Goal: Check status

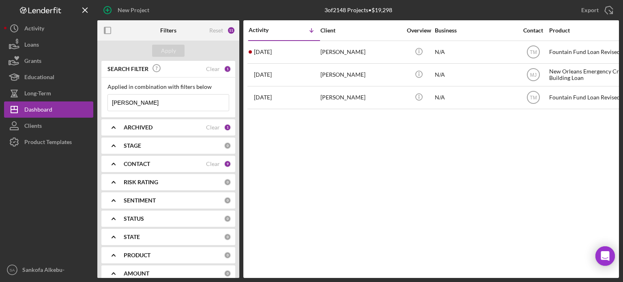
drag, startPoint x: 168, startPoint y: 101, endPoint x: 97, endPoint y: 100, distance: 70.2
click at [97, 100] on div "SEARCH FILTER Clear 1 Applied in combination with filters below [PERSON_NAME] I…" at bounding box center [168, 169] width 142 height 217
type input "[PERSON_NAME]"
click at [176, 46] on button "Apply" at bounding box center [168, 51] width 32 height 12
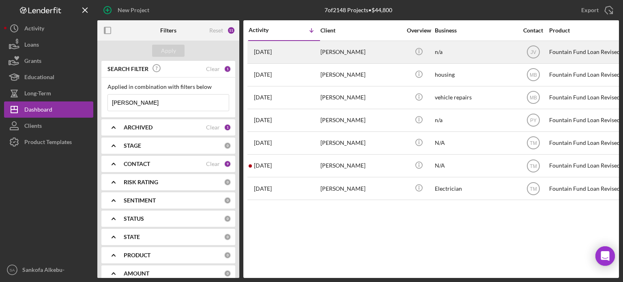
click at [458, 52] on div "n/a" at bounding box center [475, 51] width 81 height 21
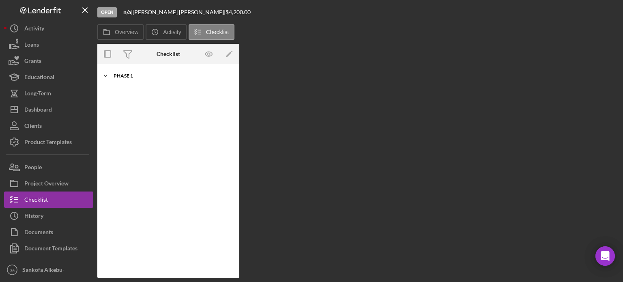
click at [127, 77] on div "Phase 1" at bounding box center [172, 75] width 116 height 5
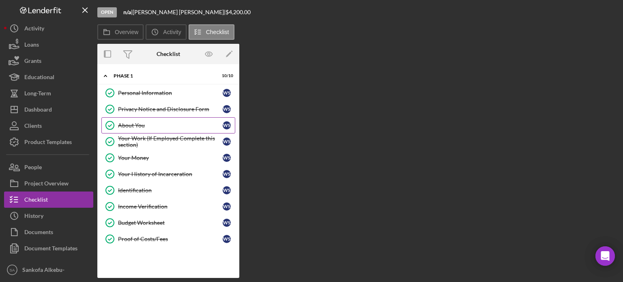
click at [149, 122] on div "About You" at bounding box center [170, 125] width 105 height 6
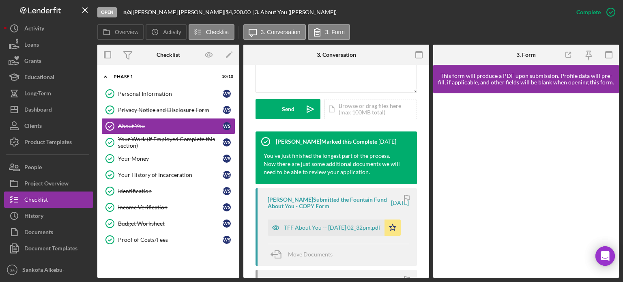
scroll to position [223, 0]
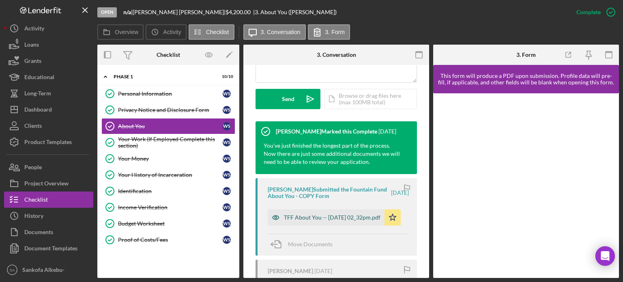
click at [316, 220] on div "TFF About You -- [DATE] 02_32pm.pdf" at bounding box center [332, 217] width 97 height 6
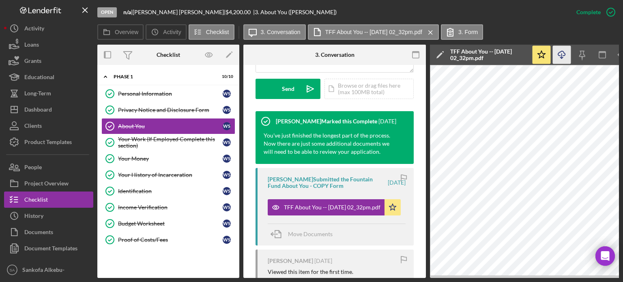
click at [562, 58] on line "button" at bounding box center [562, 56] width 0 height 4
click at [150, 242] on link "Proof of Costs/Fees Proof of Costs/Fees W S" at bounding box center [168, 240] width 134 height 16
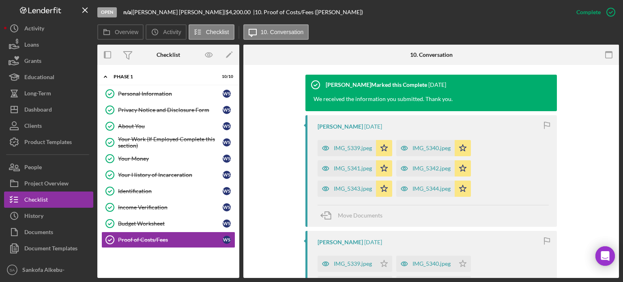
scroll to position [243, 0]
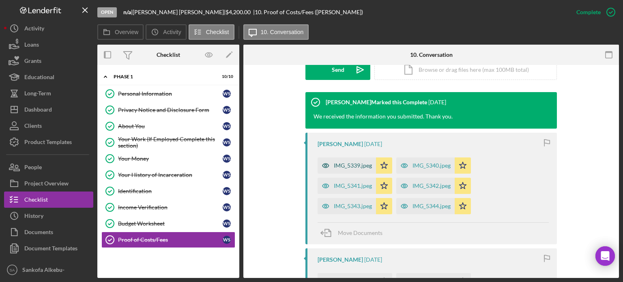
click at [340, 167] on div "IMG_5339.jpeg" at bounding box center [353, 165] width 38 height 6
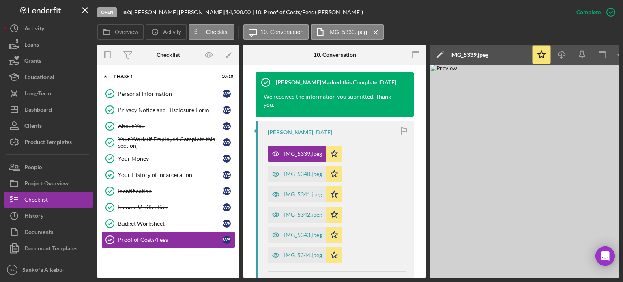
scroll to position [273, 0]
click at [307, 173] on div "IMG_5340.jpeg" at bounding box center [303, 173] width 38 height 6
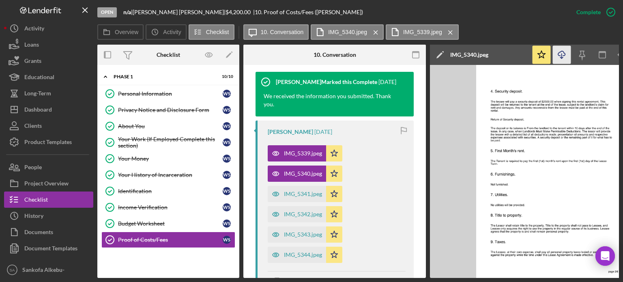
click at [568, 57] on icon "Icon/Download" at bounding box center [562, 55] width 18 height 18
click at [301, 196] on div "IMG_5341.jpeg" at bounding box center [303, 194] width 38 height 6
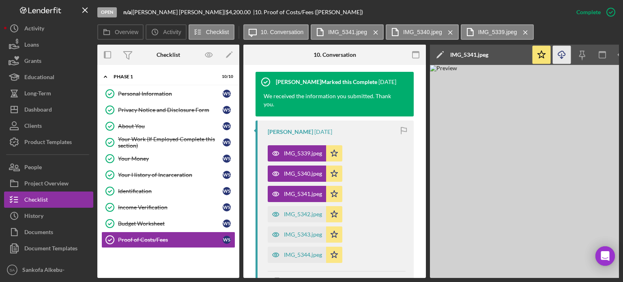
click at [563, 57] on icon "Icon/Download" at bounding box center [562, 55] width 18 height 18
click at [294, 214] on div "IMG_5342.jpeg" at bounding box center [303, 214] width 38 height 6
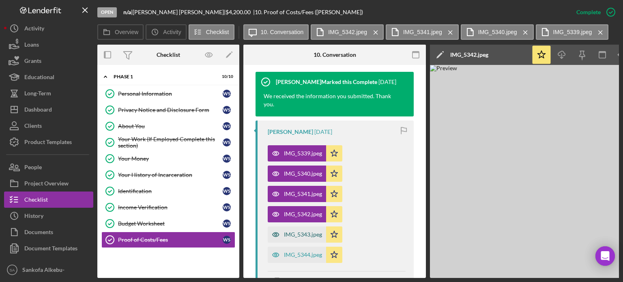
click at [297, 236] on div "IMG_5343.jpeg" at bounding box center [303, 234] width 38 height 6
click at [301, 254] on div "IMG_5344.jpeg" at bounding box center [303, 254] width 38 height 6
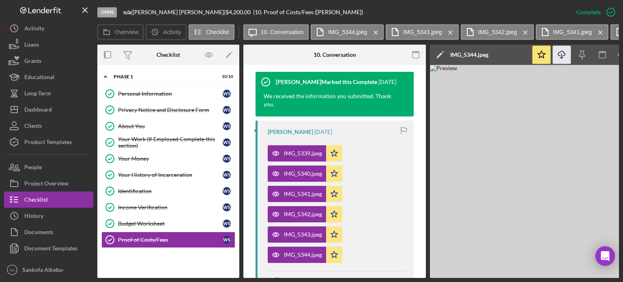
click at [561, 61] on icon "Icon/Download" at bounding box center [562, 55] width 18 height 18
